Goal: Task Accomplishment & Management: Complete application form

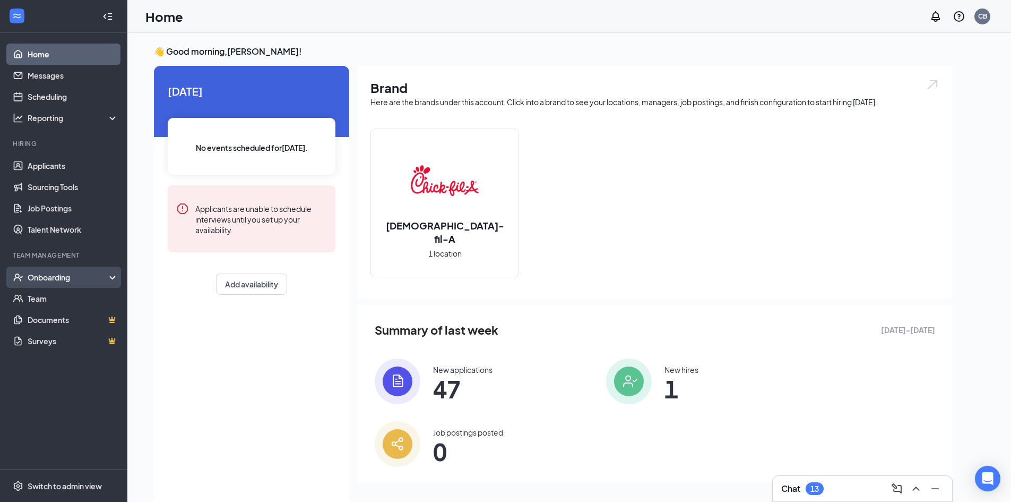
click at [63, 280] on div "Onboarding" at bounding box center [69, 277] width 82 height 11
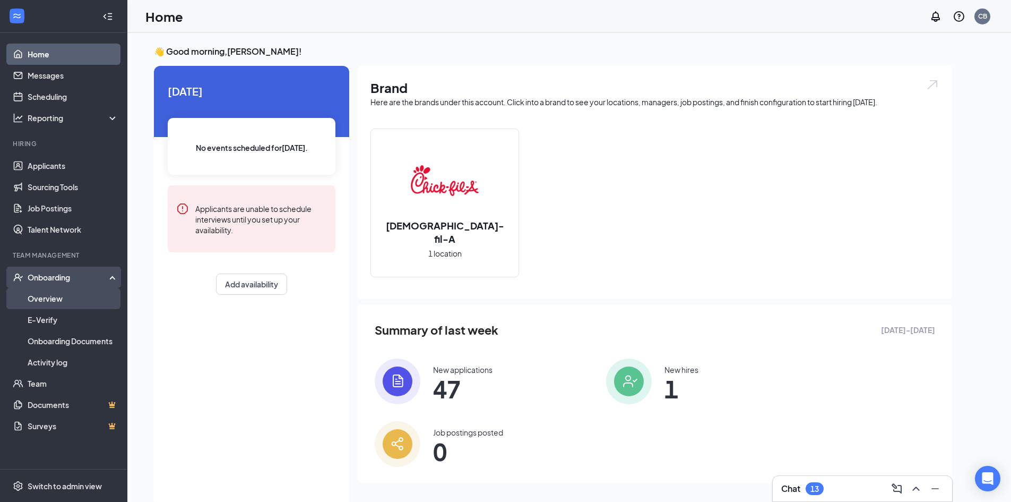
click at [62, 297] on link "Overview" at bounding box center [73, 298] width 91 height 21
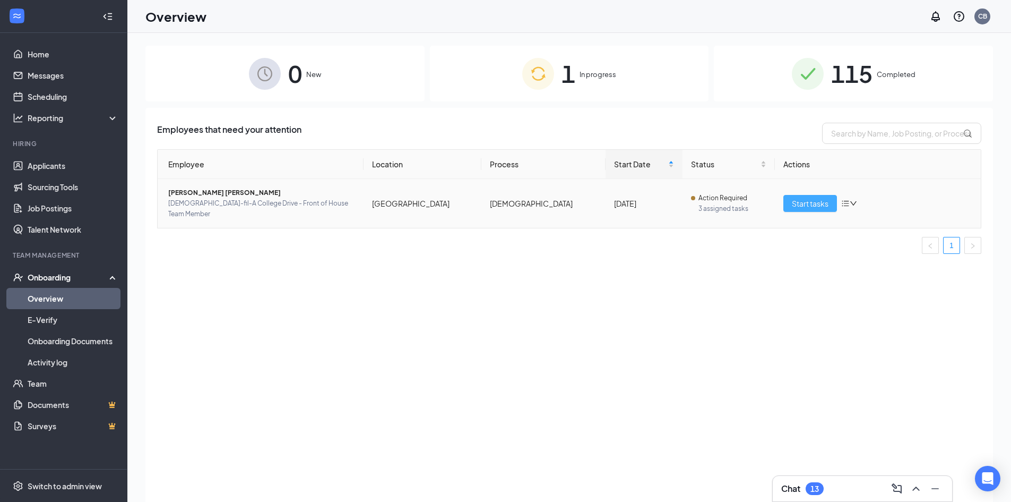
click at [803, 197] on span "Start tasks" at bounding box center [810, 203] width 37 height 12
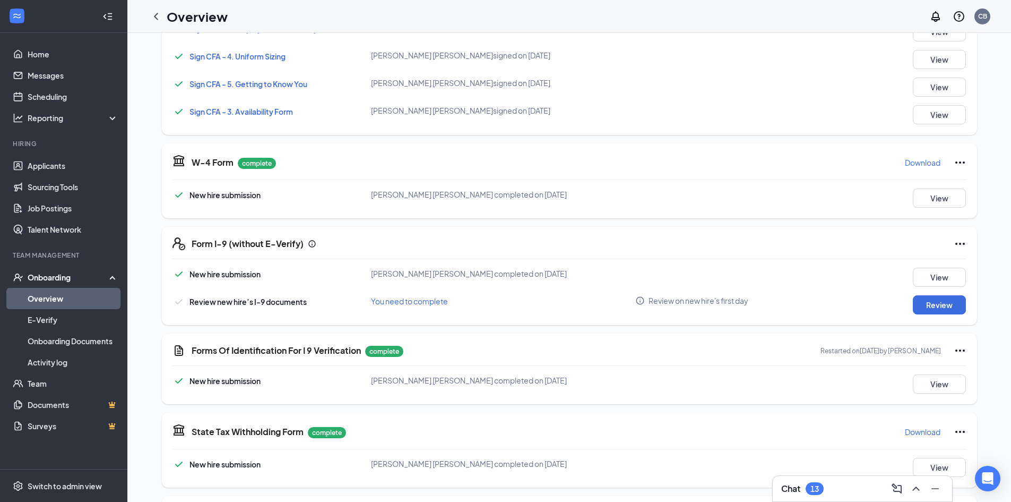
scroll to position [365, 0]
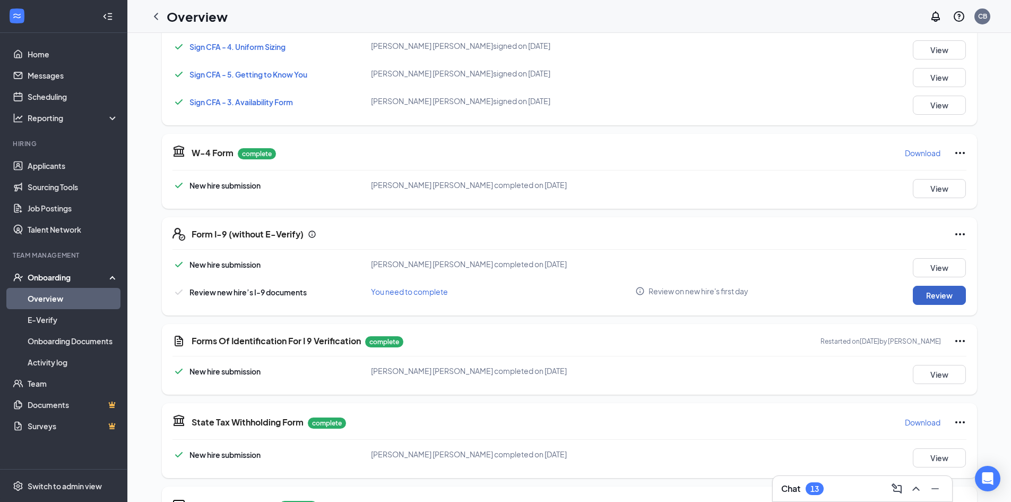
click at [937, 303] on button "Review" at bounding box center [939, 295] width 53 height 19
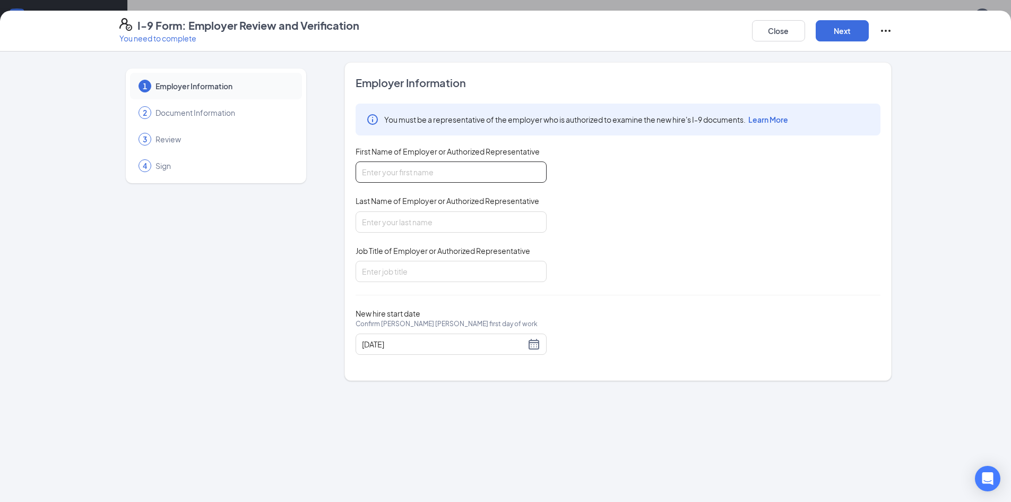
click at [431, 174] on input "First Name of Employer or Authorized Representative" at bounding box center [451, 171] width 191 height 21
type input "Ciera"
type input "Barrow"
type input "Director of Operations"
click at [537, 349] on div "08/25/2025" at bounding box center [451, 344] width 178 height 13
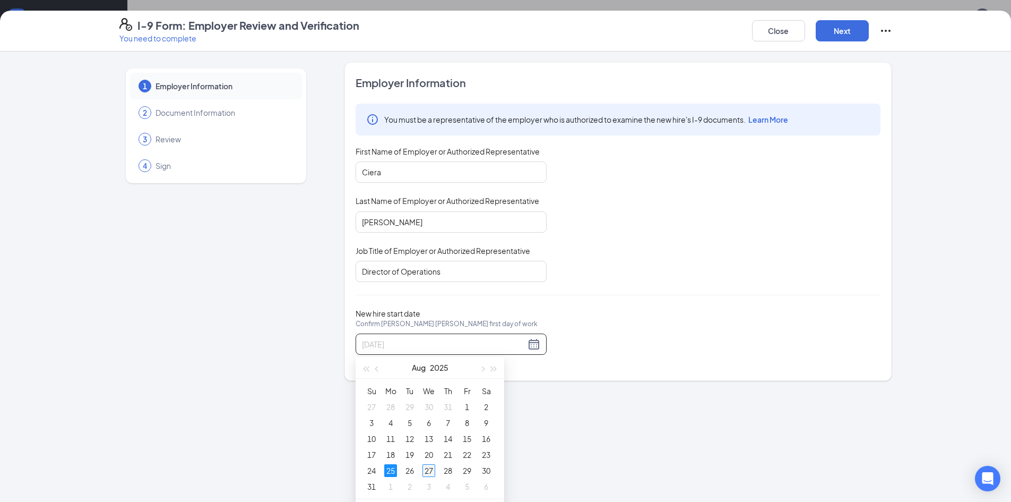
type input "08/27/2025"
click at [432, 471] on div "27" at bounding box center [429, 470] width 13 height 13
click at [681, 331] on div "New hire start date Confirm Christopher Dd Aites's first day of work 08/27/2025" at bounding box center [618, 331] width 525 height 46
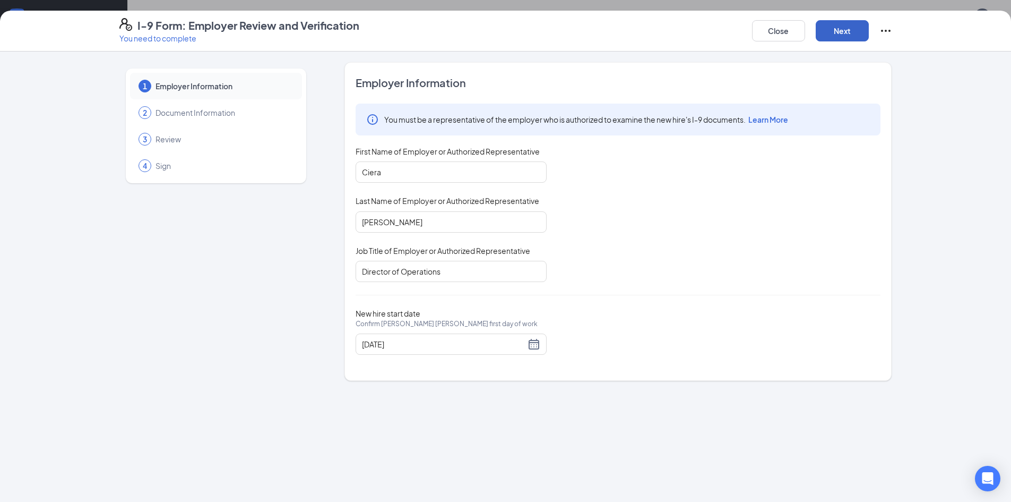
click at [850, 37] on button "Next" at bounding box center [842, 30] width 53 height 21
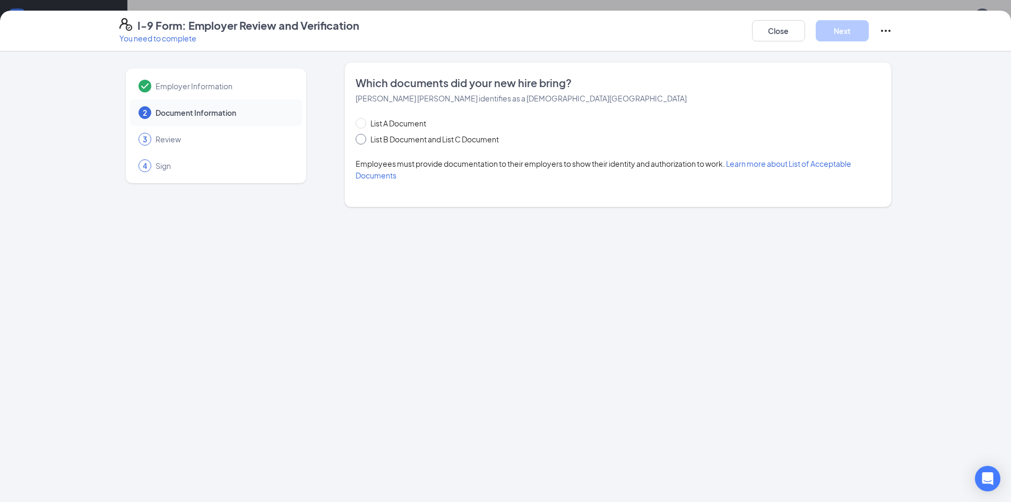
click at [371, 140] on span "List B Document and List C Document" at bounding box center [434, 139] width 137 height 12
click at [363, 140] on input "List B Document and List C Document" at bounding box center [359, 137] width 7 height 7
radio input "true"
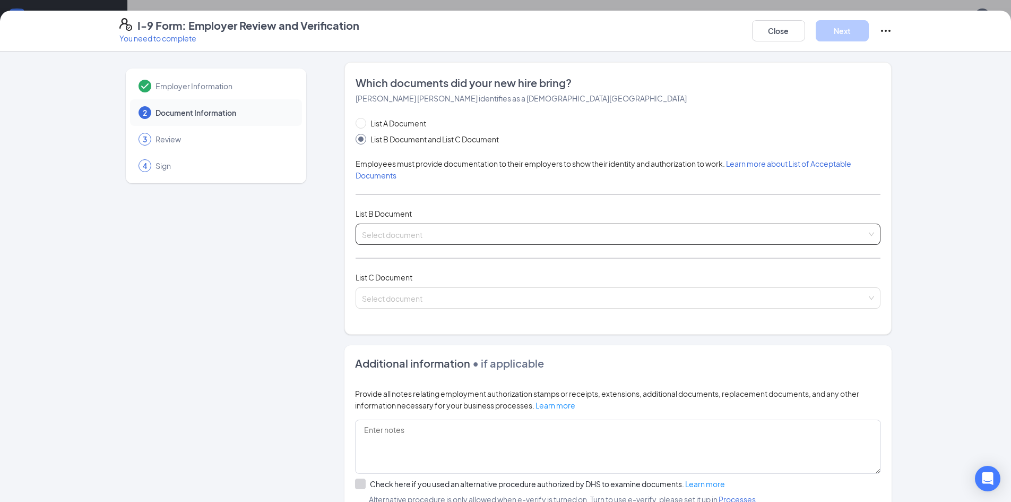
click at [393, 233] on input "search" at bounding box center [614, 232] width 505 height 16
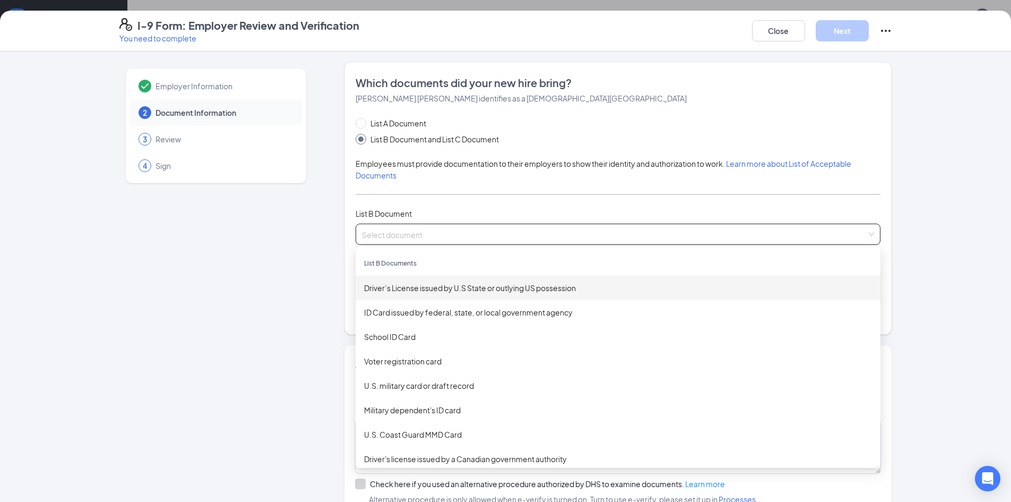
click at [411, 289] on div "Driver’s License issued by U.S State or outlying US possession" at bounding box center [618, 288] width 508 height 12
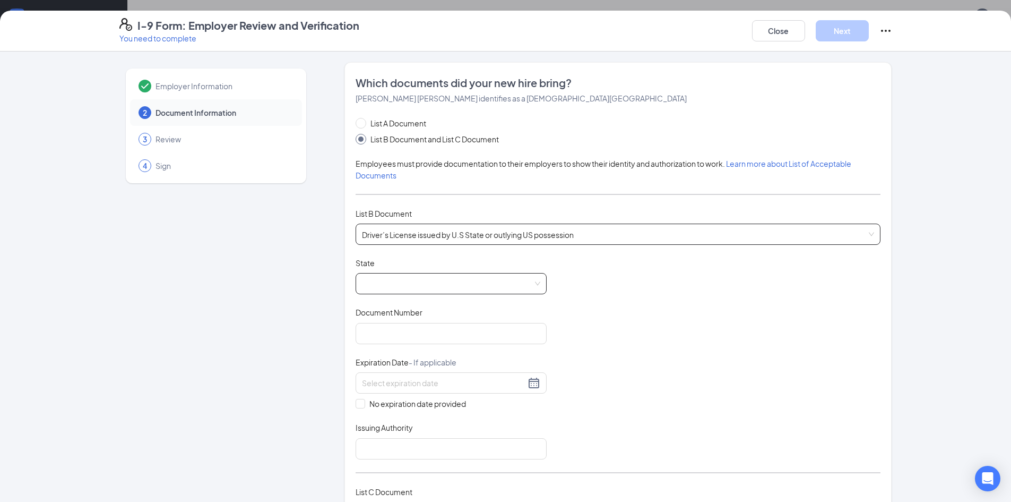
click at [383, 288] on span at bounding box center [451, 283] width 178 height 20
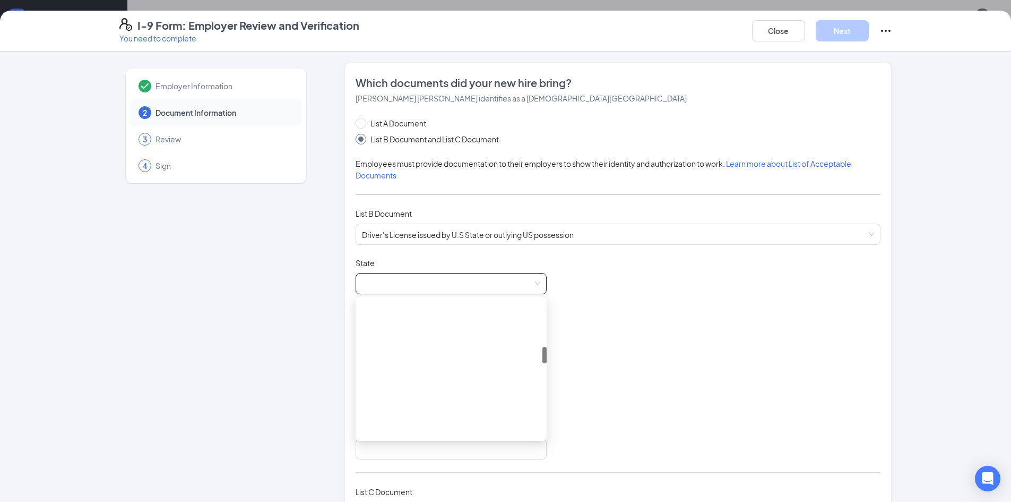
scroll to position [372, 0]
click at [451, 434] on div "Louisiana" at bounding box center [451, 430] width 174 height 12
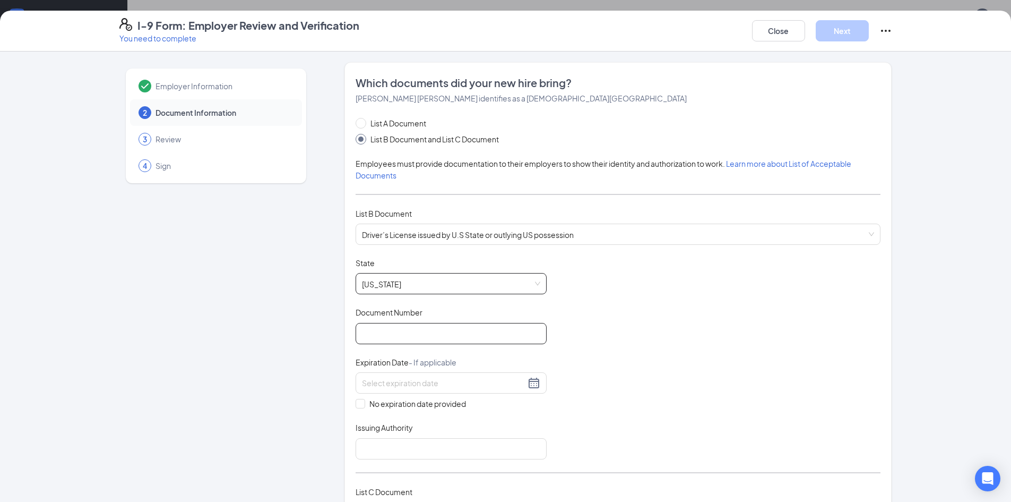
click at [381, 333] on input "Document Number" at bounding box center [451, 333] width 191 height 21
type input "011355423"
click at [530, 378] on div at bounding box center [451, 382] width 178 height 13
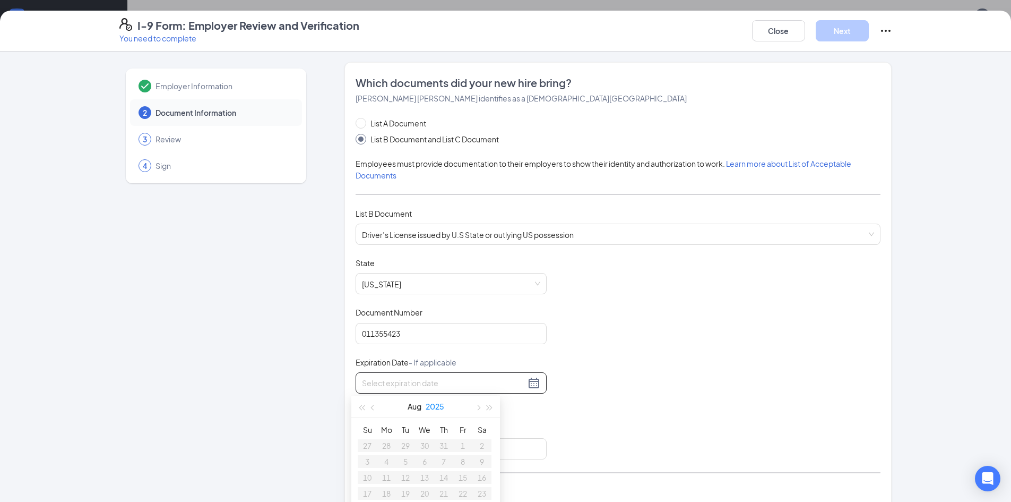
click at [429, 406] on button "2025" at bounding box center [435, 405] width 19 height 21
click at [487, 409] on span "button" at bounding box center [489, 407] width 5 height 5
click at [431, 431] on div "2030" at bounding box center [426, 434] width 32 height 13
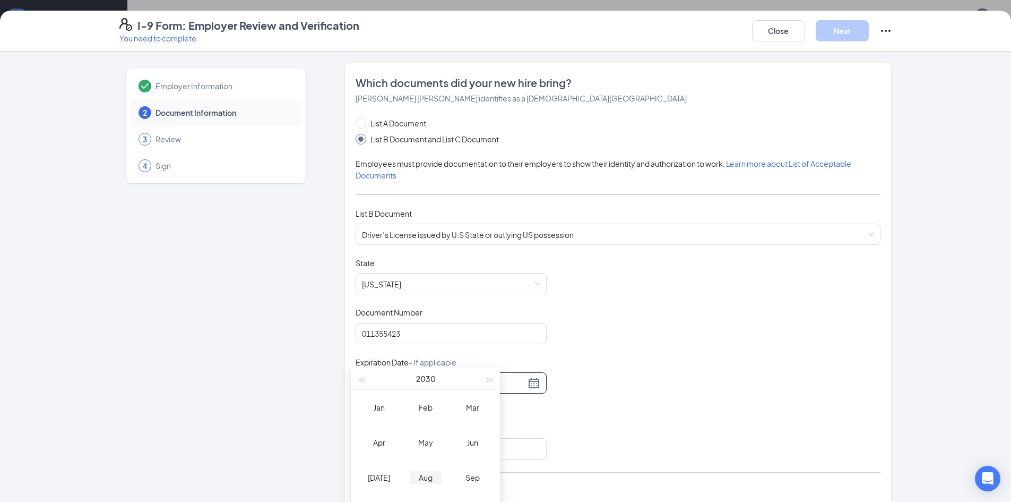
scroll to position [53, 0]
click at [428, 420] on div "May" at bounding box center [426, 416] width 32 height 13
type input "05/15/2030"
type input "05/11/2030"
click at [485, 461] on div "11" at bounding box center [482, 461] width 13 height 13
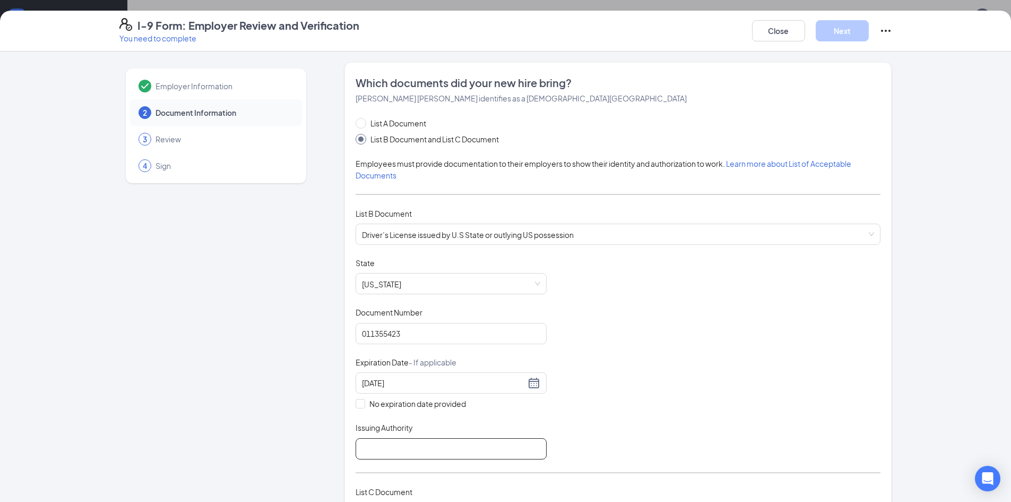
click at [393, 446] on input "Issuing Authority" at bounding box center [451, 448] width 191 height 21
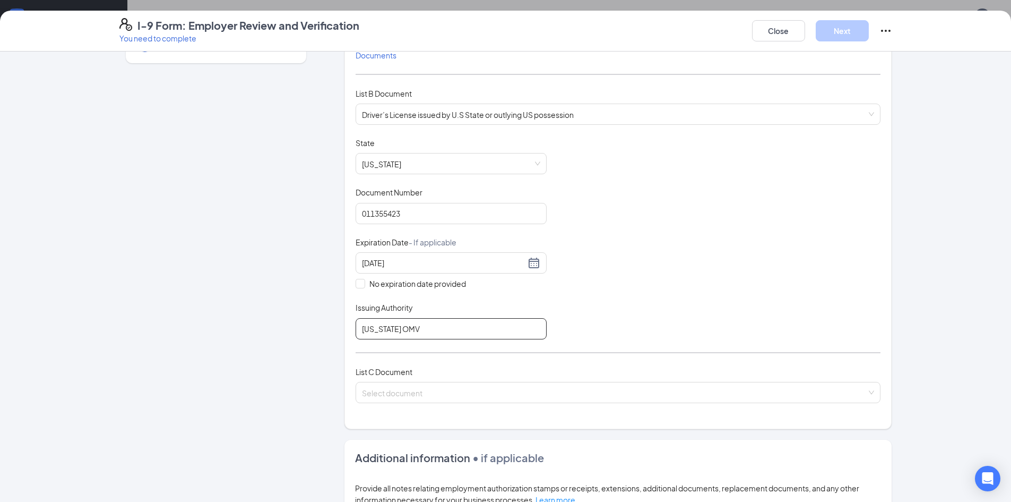
scroll to position [159, 0]
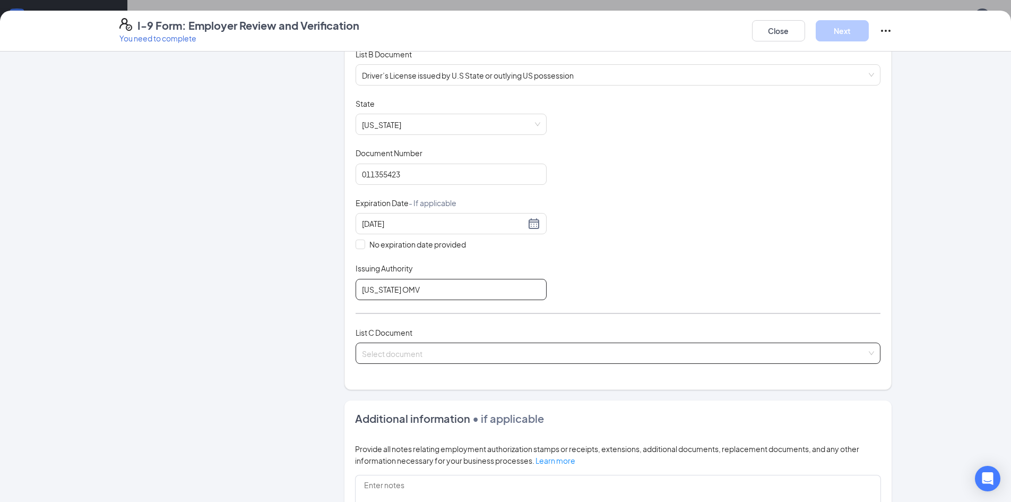
type input "[US_STATE] OMV"
drag, startPoint x: 376, startPoint y: 355, endPoint x: 370, endPoint y: 366, distance: 13.3
click at [376, 355] on input "search" at bounding box center [614, 351] width 505 height 16
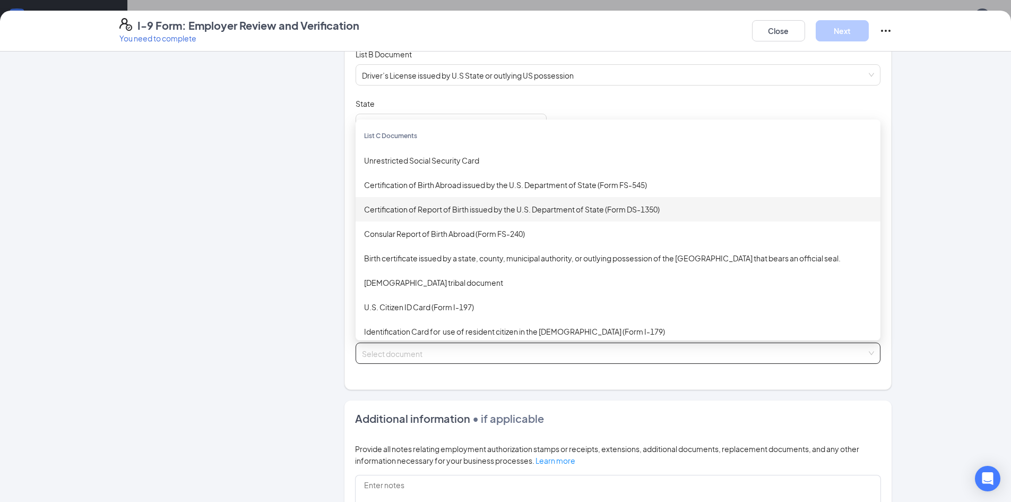
click at [411, 207] on div "Certification of Report of Birth issued by the U.S. Department of State (Form D…" at bounding box center [618, 209] width 508 height 12
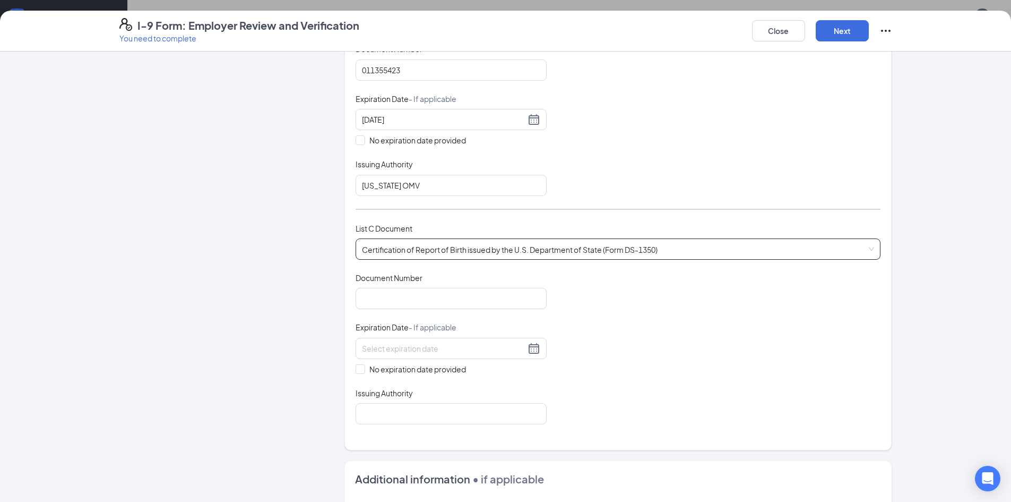
scroll to position [265, 0]
click at [403, 298] on input "Document Number" at bounding box center [451, 296] width 191 height 21
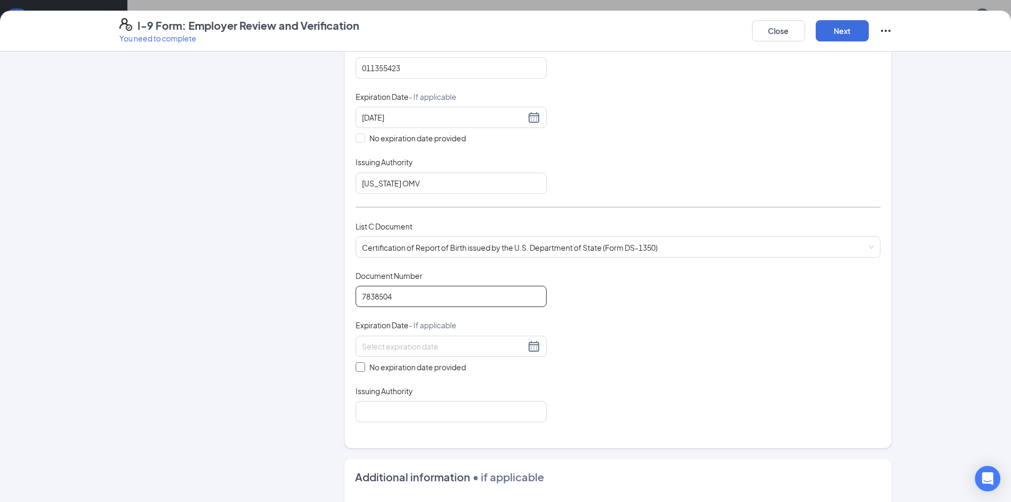
type input "7838504"
click at [374, 368] on span "No expiration date provided" at bounding box center [417, 367] width 105 height 12
click at [363, 368] on input "No expiration date provided" at bounding box center [359, 365] width 7 height 7
checkbox input "true"
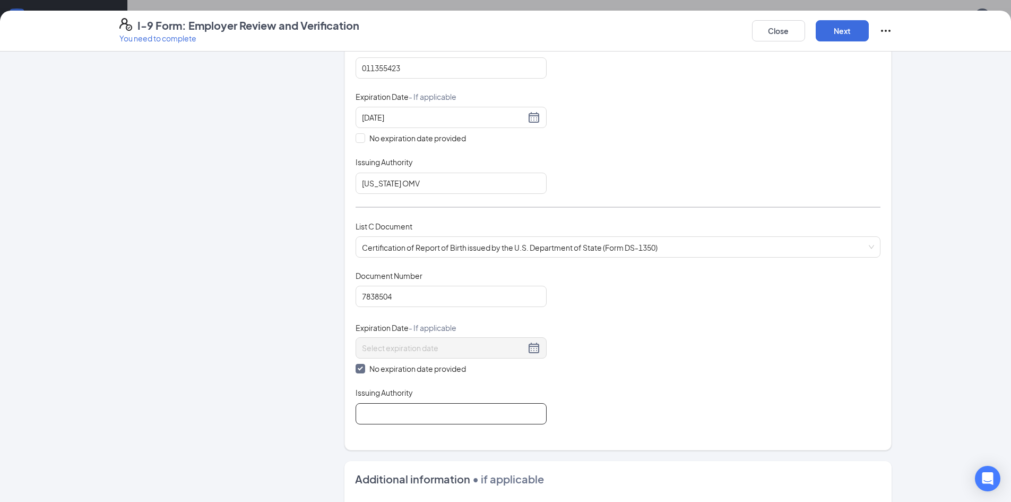
click at [369, 410] on input "Issuing Authority" at bounding box center [451, 413] width 191 height 21
type input "[US_STATE] DHH"
click at [652, 391] on div "Document Title Certification of Report of Birth issued by the U.S. Department o…" at bounding box center [618, 347] width 525 height 154
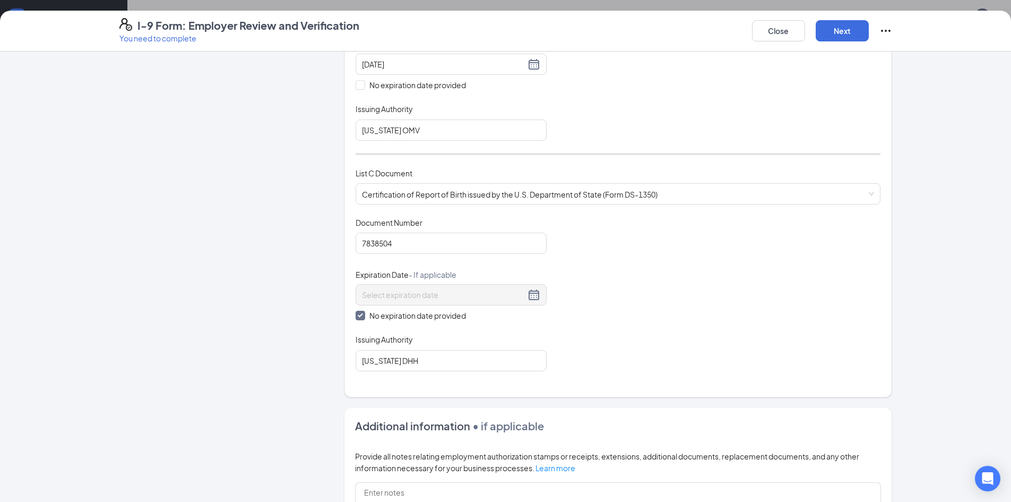
scroll to position [425, 0]
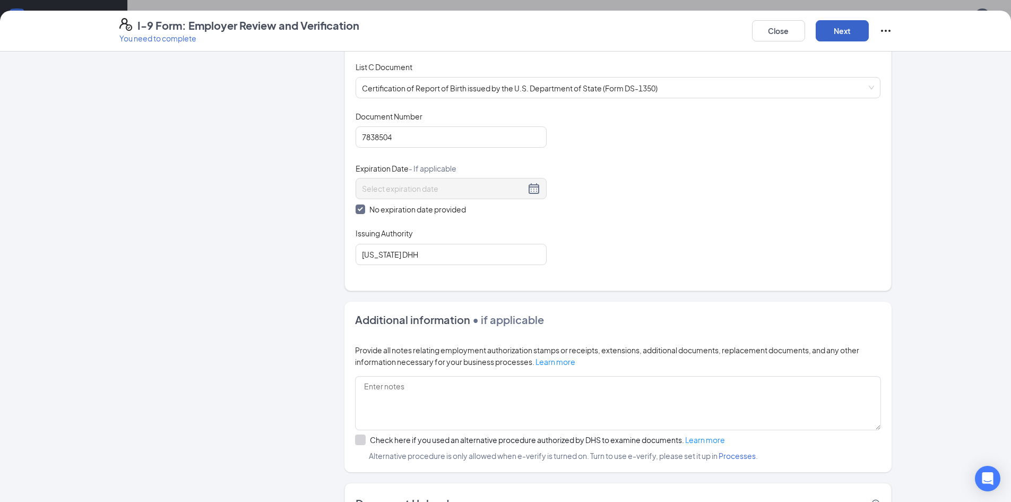
click at [859, 28] on button "Next" at bounding box center [842, 30] width 53 height 21
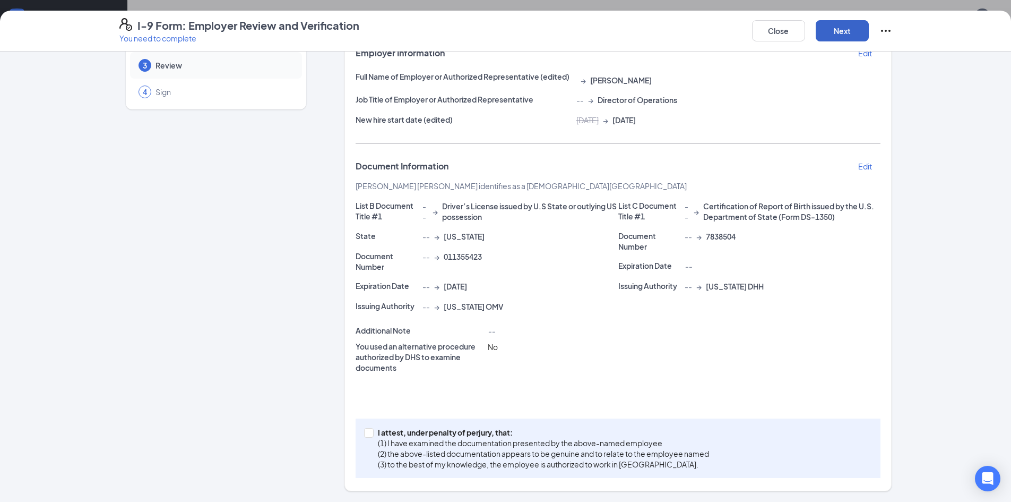
scroll to position [74, 0]
click at [365, 438] on label "I attest, under penalty of perjury, that: (1) I have examined the documentation…" at bounding box center [538, 448] width 349 height 42
click at [365, 435] on input "I attest, under penalty of perjury, that: (1) I have examined the documentation…" at bounding box center [367, 431] width 7 height 7
checkbox input "true"
click at [853, 32] on button "Next" at bounding box center [842, 30] width 53 height 21
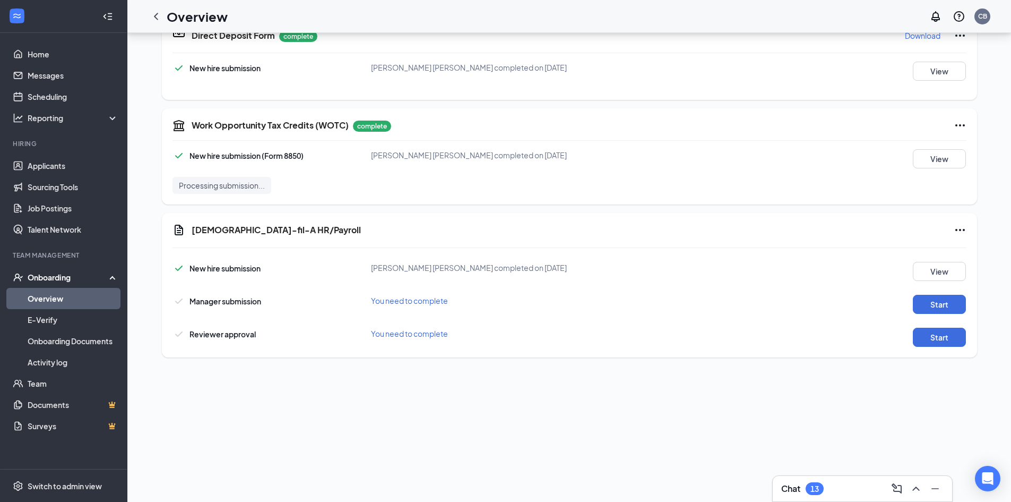
scroll to position [478, 0]
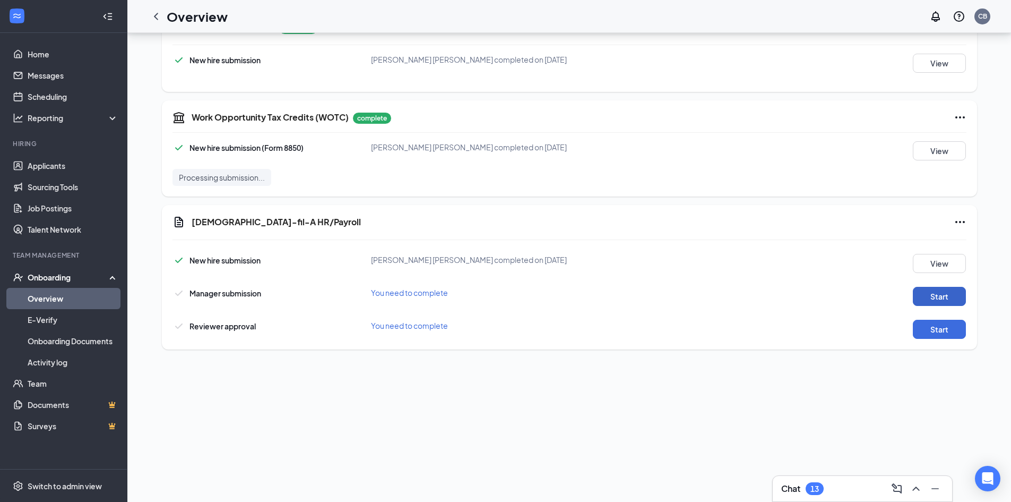
click at [926, 295] on button "Start" at bounding box center [939, 296] width 53 height 19
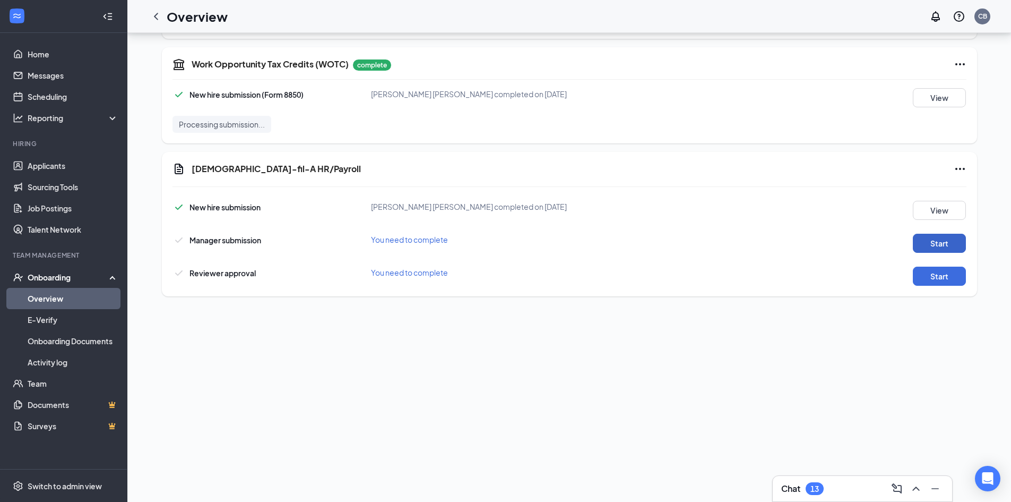
scroll to position [535, 0]
click at [938, 277] on button "Start" at bounding box center [939, 275] width 53 height 19
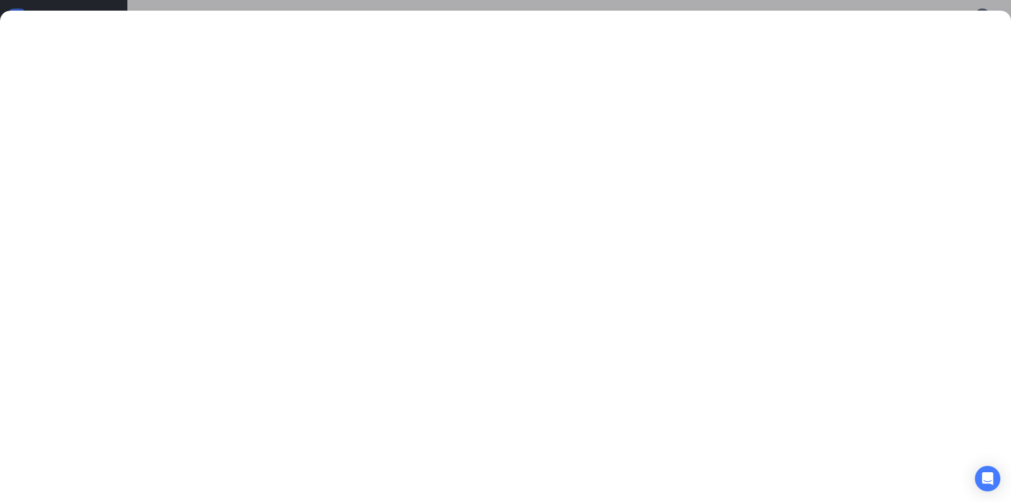
scroll to position [609, 0]
click at [132, 4] on div at bounding box center [505, 251] width 1011 height 502
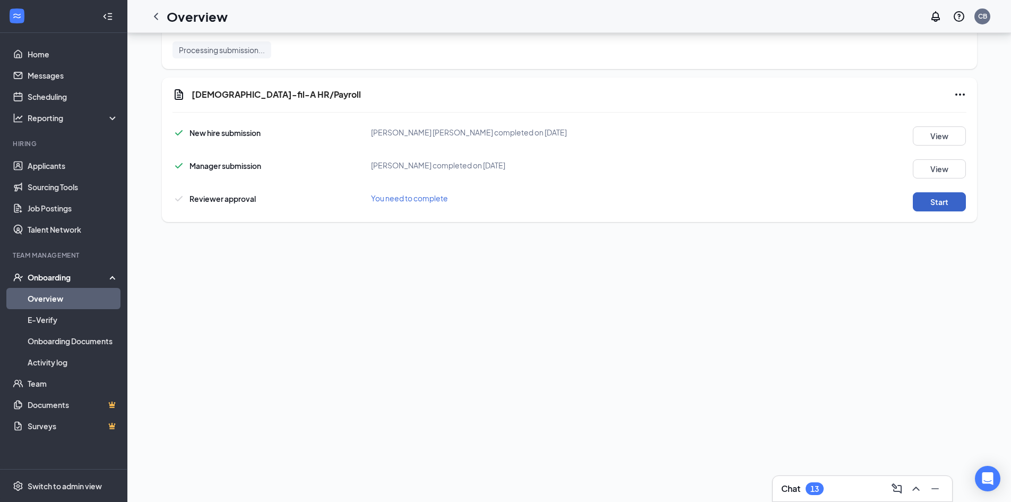
click at [933, 209] on button "Start" at bounding box center [939, 201] width 53 height 19
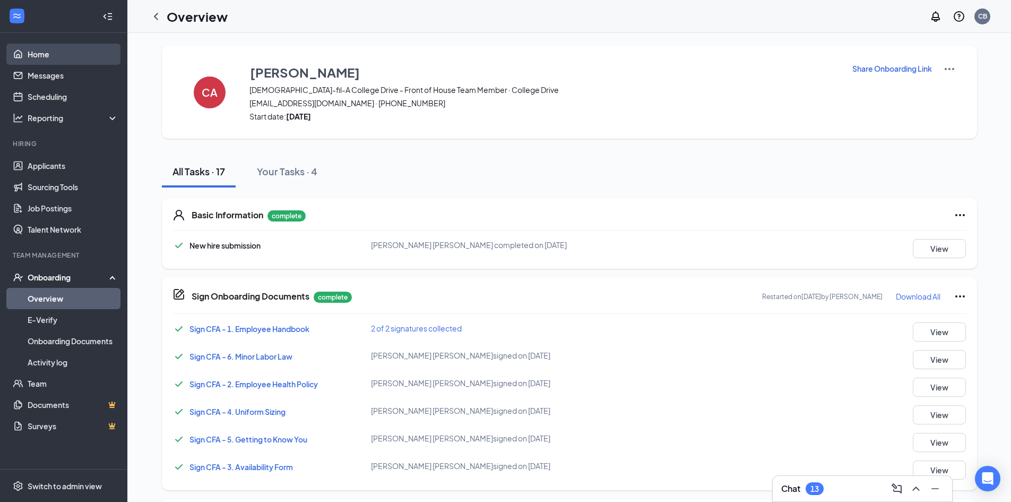
click at [37, 54] on link "Home" at bounding box center [73, 54] width 91 height 21
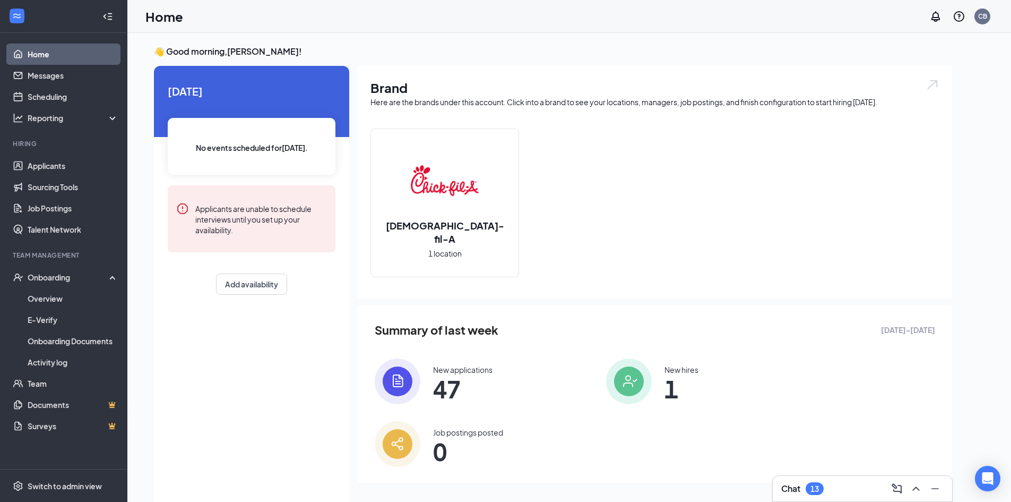
click at [665, 389] on span "1" at bounding box center [682, 388] width 34 height 19
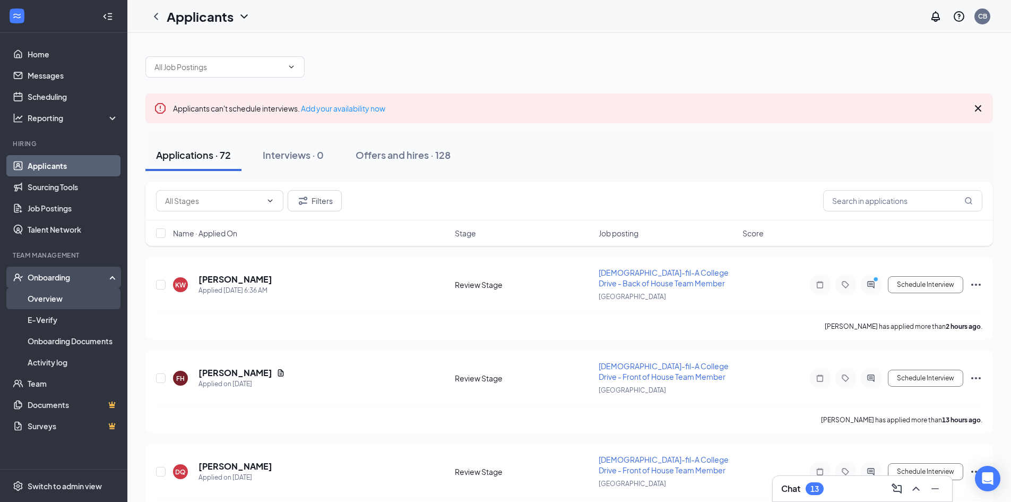
click at [45, 299] on link "Overview" at bounding box center [73, 298] width 91 height 21
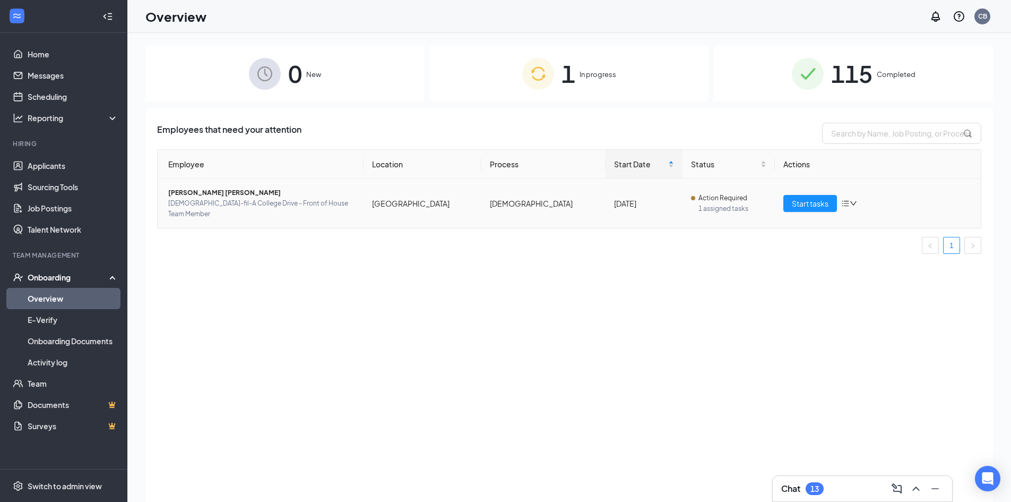
click at [852, 200] on icon "down" at bounding box center [853, 203] width 7 height 7
click at [746, 270] on div "Employees that need your attention Employee Location Process Start Date Status …" at bounding box center [569, 318] width 848 height 420
click at [239, 201] on span "[DEMOGRAPHIC_DATA]-fil-A College Drive - Front of House Team Member" at bounding box center [261, 208] width 187 height 21
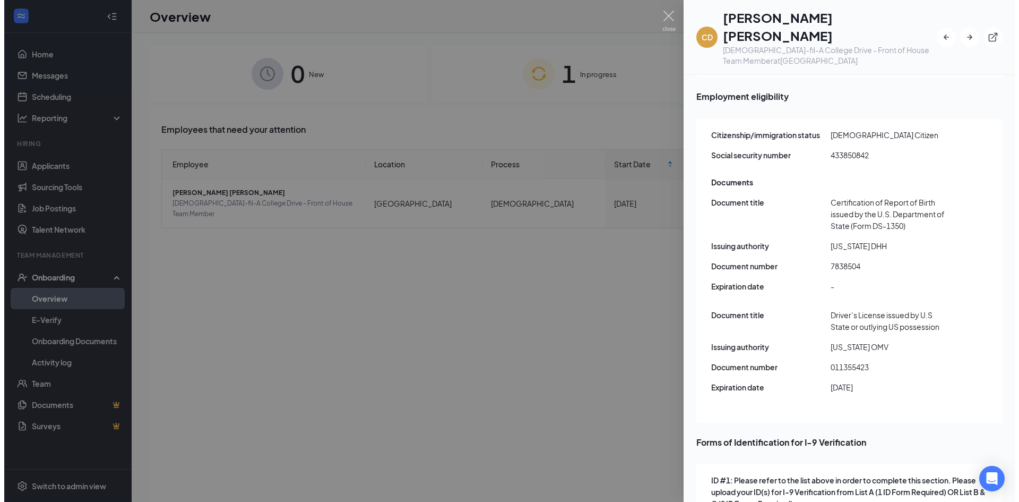
scroll to position [1400, 0]
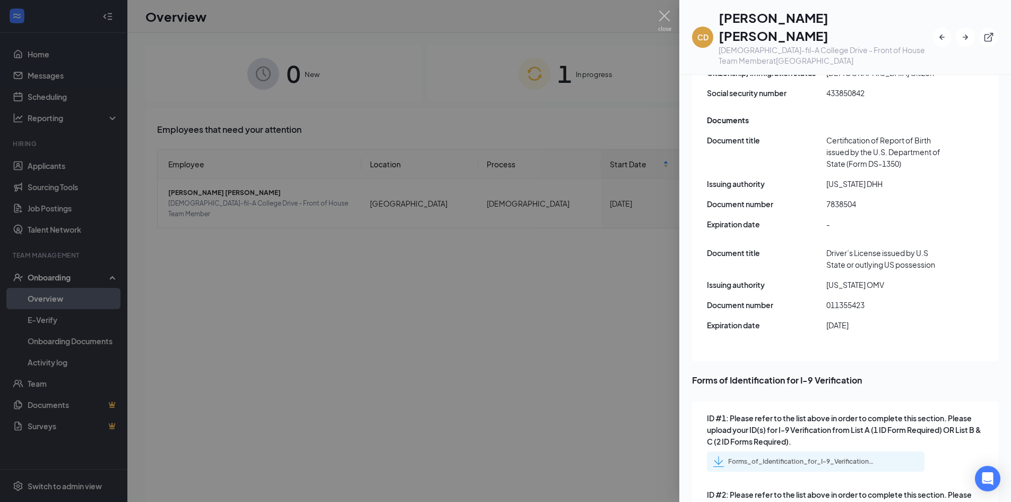
click at [419, 380] on div at bounding box center [505, 251] width 1011 height 502
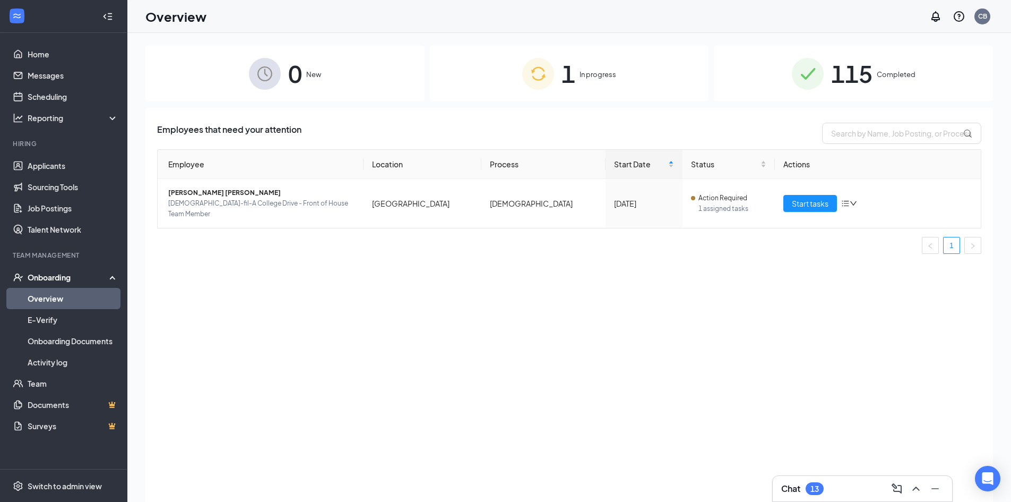
click at [574, 83] on span "1" at bounding box center [569, 73] width 14 height 37
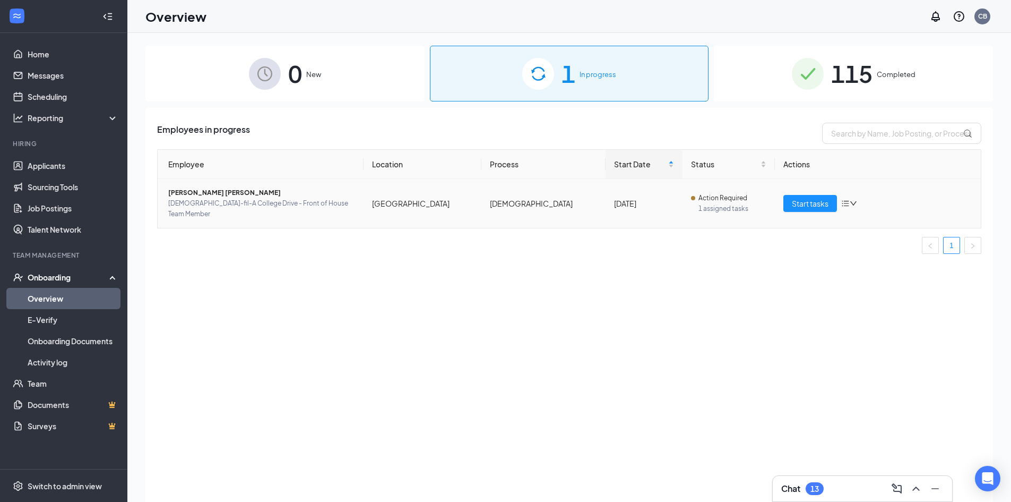
click at [207, 194] on span "[PERSON_NAME] [PERSON_NAME]" at bounding box center [261, 192] width 187 height 11
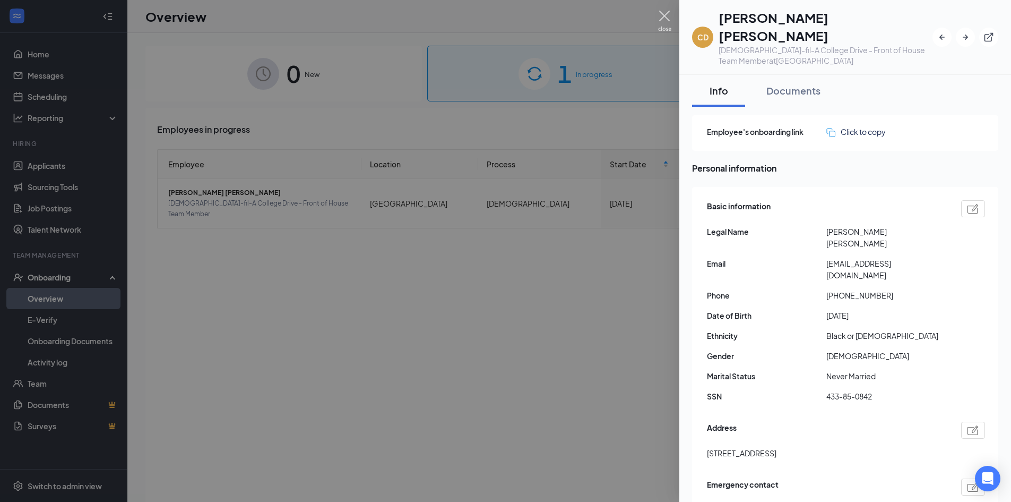
click at [669, 16] on img at bounding box center [664, 21] width 13 height 21
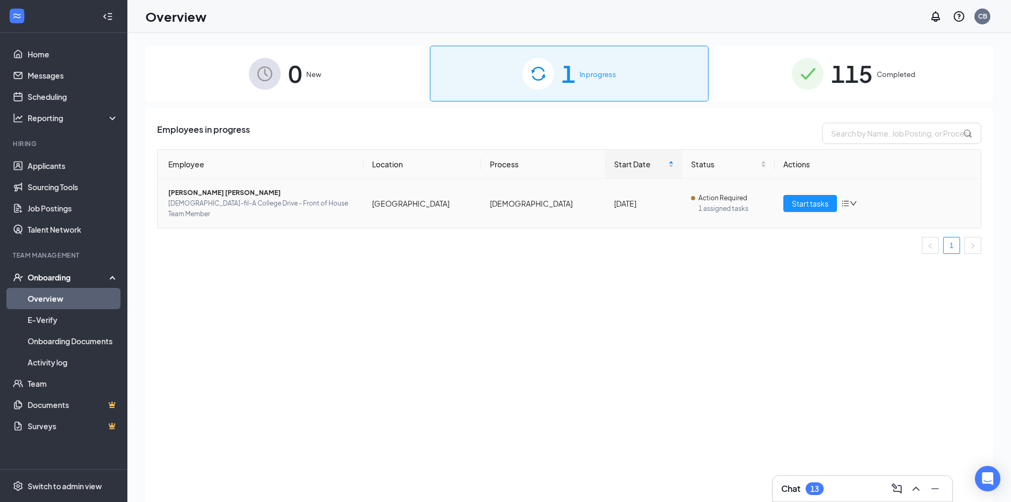
click at [848, 199] on icon "bars" at bounding box center [845, 203] width 8 height 8
click at [867, 246] on div "Change process" at bounding box center [905, 243] width 115 height 11
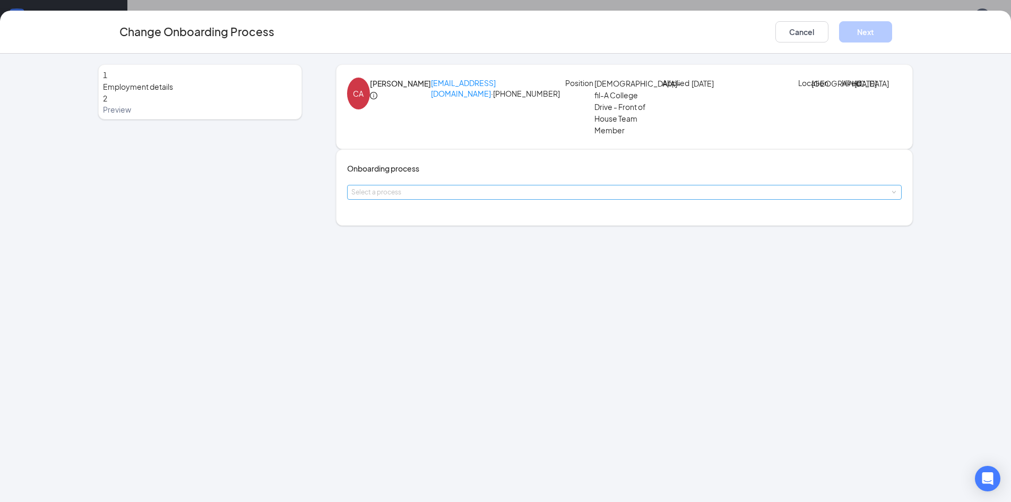
click at [515, 197] on div "Select a process" at bounding box center [622, 192] width 542 height 11
click at [516, 199] on input at bounding box center [624, 192] width 547 height 14
click at [660, 327] on div "1 Employment details 2 Preview CA [PERSON_NAME] [EMAIL_ADDRESS][DOMAIN_NAME] · …" at bounding box center [505, 278] width 1011 height 448
click at [812, 40] on button "Cancel" at bounding box center [802, 31] width 53 height 21
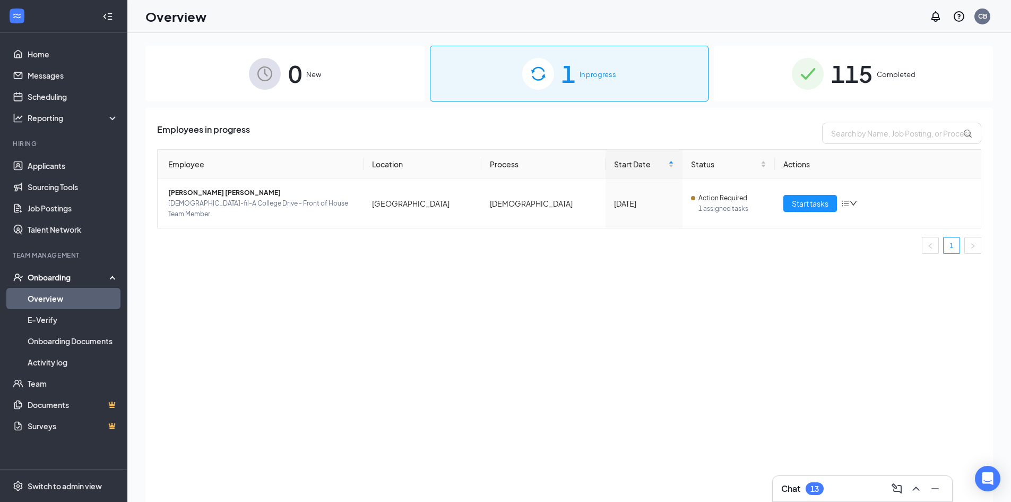
click at [550, 68] on img at bounding box center [538, 74] width 32 height 32
click at [819, 200] on span "Start tasks" at bounding box center [810, 203] width 37 height 12
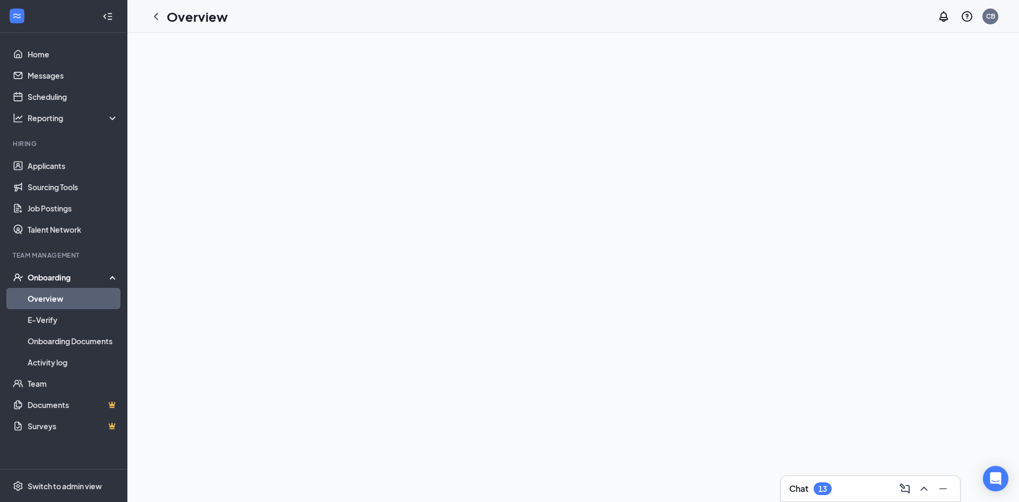
click at [61, 302] on link "Overview" at bounding box center [73, 298] width 91 height 21
